Goal: Transaction & Acquisition: Purchase product/service

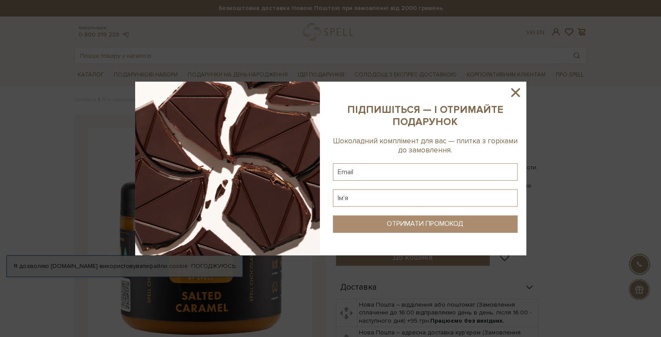
click at [516, 94] on icon at bounding box center [515, 92] width 9 height 9
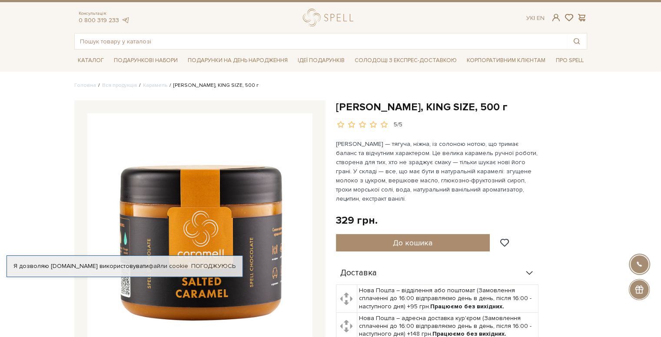
scroll to position [43, 0]
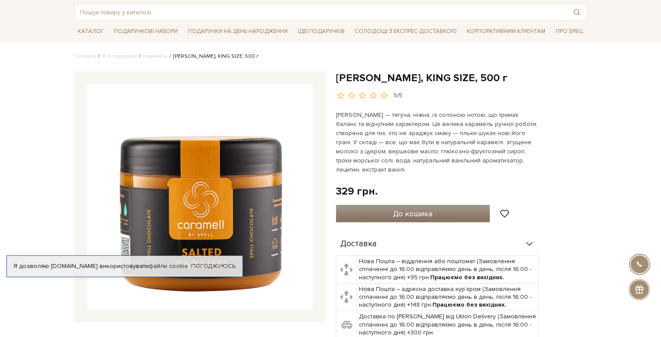
click at [391, 211] on button "До кошика" at bounding box center [413, 213] width 154 height 17
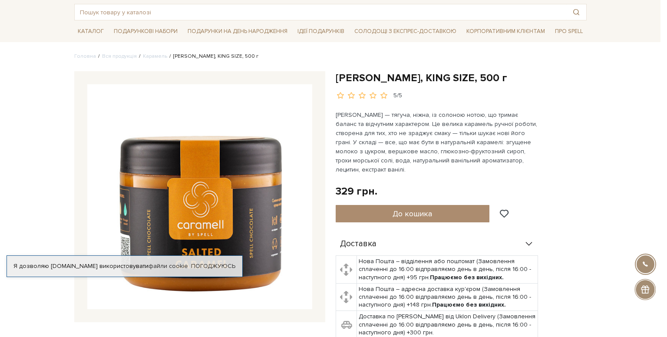
click at [337, 113] on div at bounding box center [333, 168] width 667 height 337
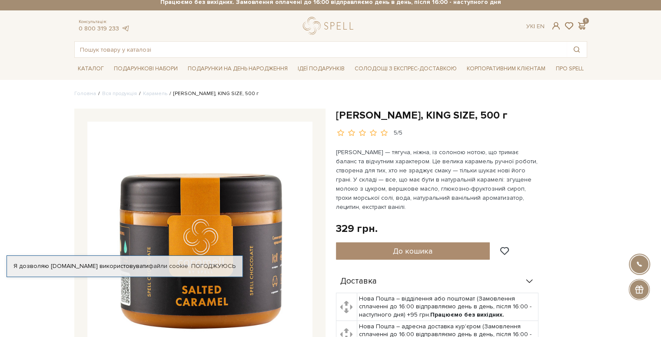
scroll to position [0, 0]
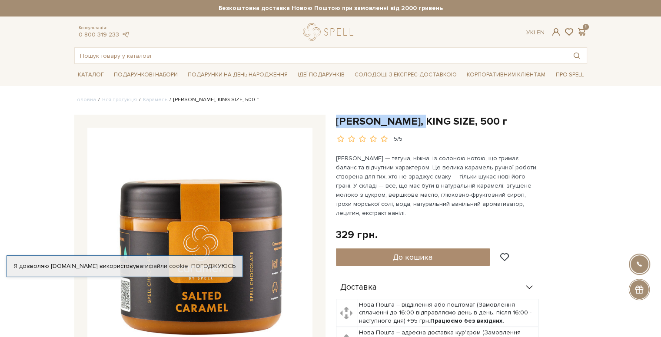
drag, startPoint x: 337, startPoint y: 122, endPoint x: 423, endPoint y: 122, distance: 86.4
click at [423, 122] on h1 "[PERSON_NAME], KING SIZE, 500 г" at bounding box center [461, 121] width 251 height 13
copy h1 "[PERSON_NAME]"
click at [291, 60] on input "text" at bounding box center [321, 56] width 492 height 16
paste input "[PERSON_NAME]"
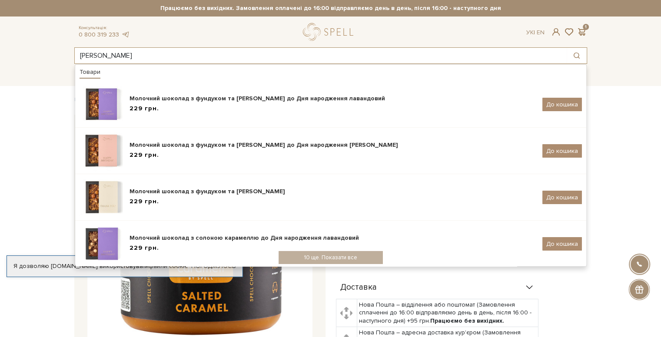
type input "[PERSON_NAME]"
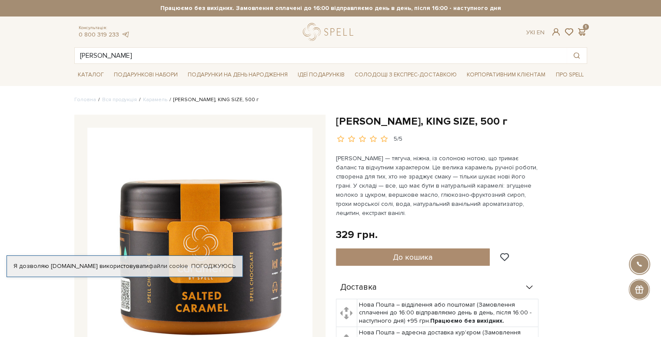
click at [151, 101] on link "Карамель" at bounding box center [155, 99] width 24 height 7
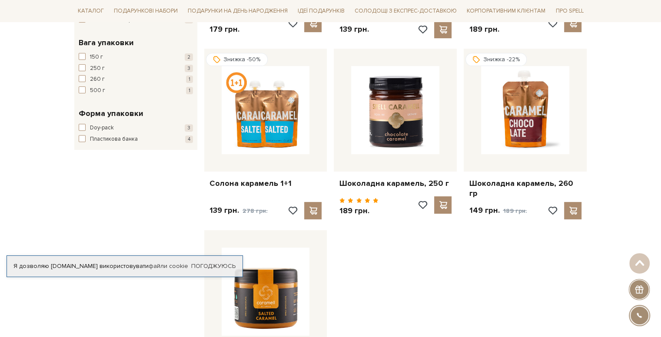
scroll to position [304, 0]
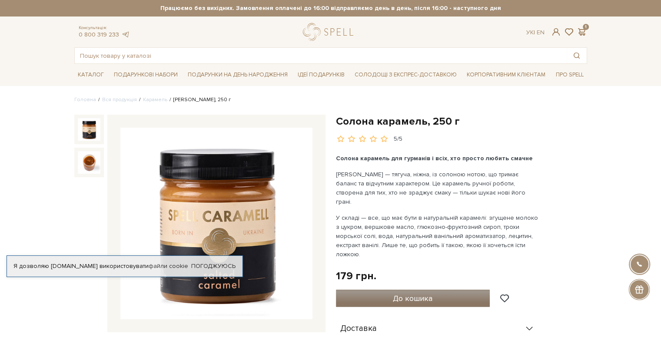
click at [423, 294] on span "До кошика" at bounding box center [413, 299] width 40 height 10
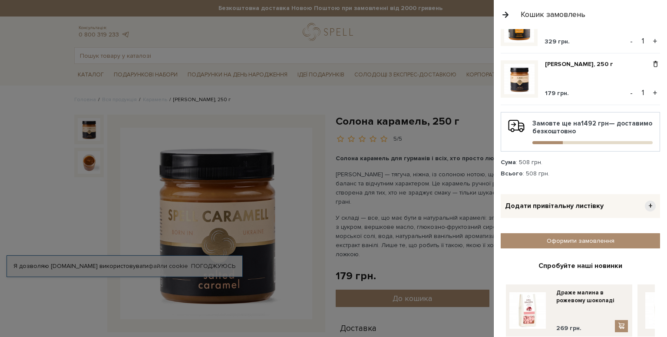
scroll to position [43, 0]
